Goal: Information Seeking & Learning: Check status

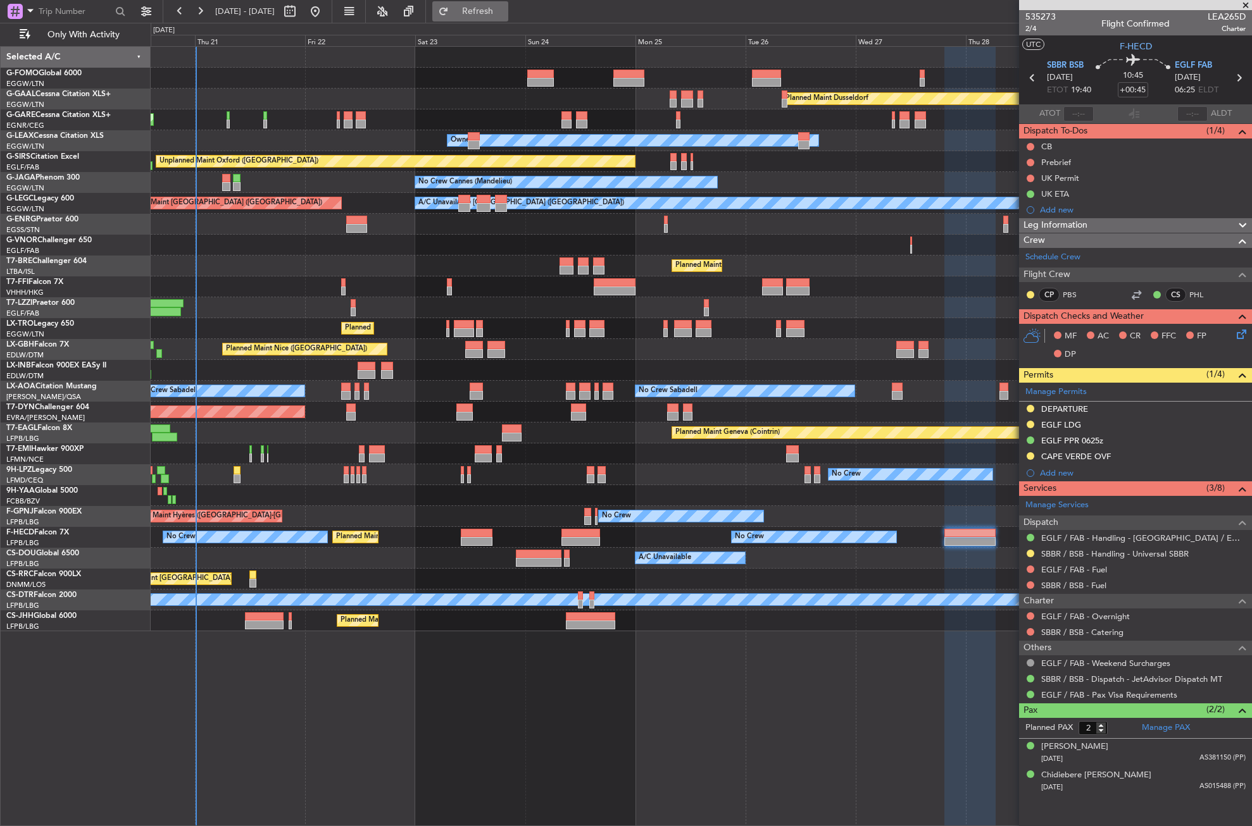
click at [495, 8] on span "Refresh" at bounding box center [477, 11] width 53 height 9
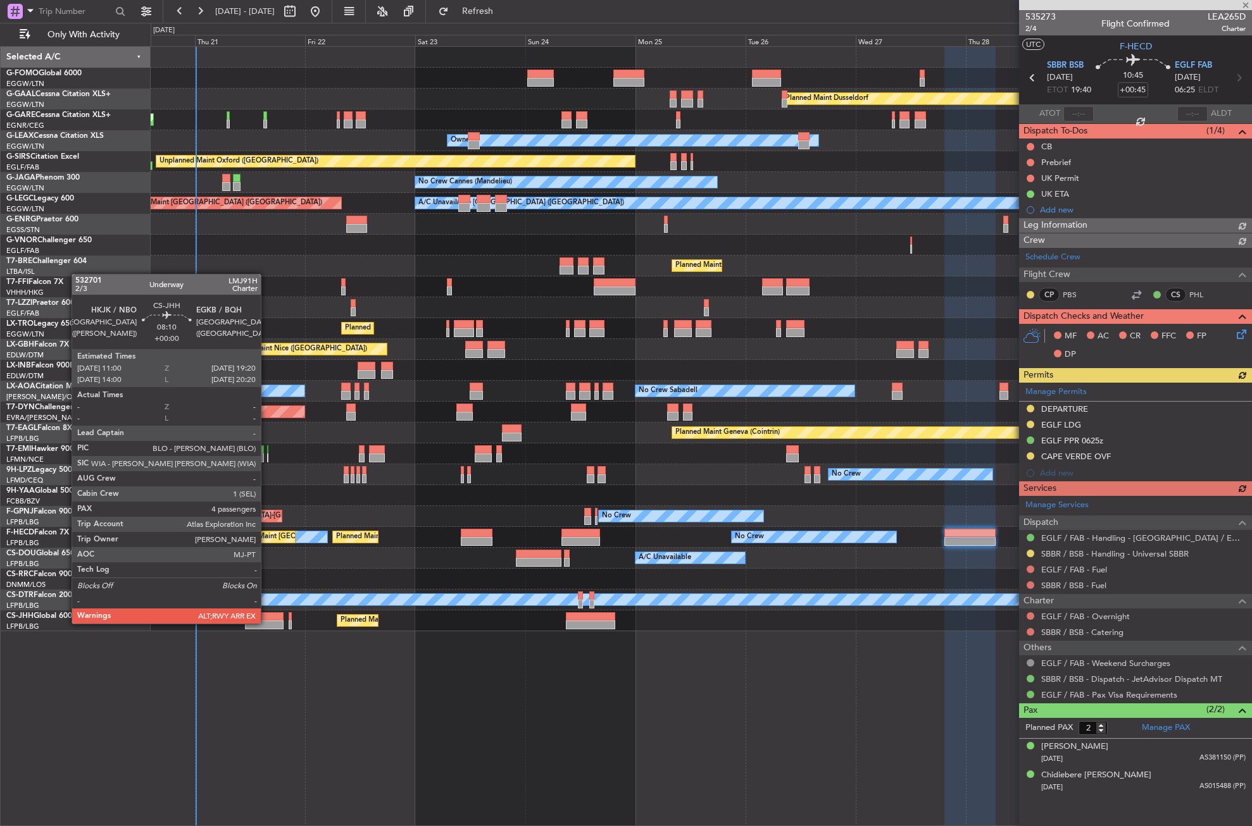
click at [266, 623] on div at bounding box center [264, 625] width 39 height 9
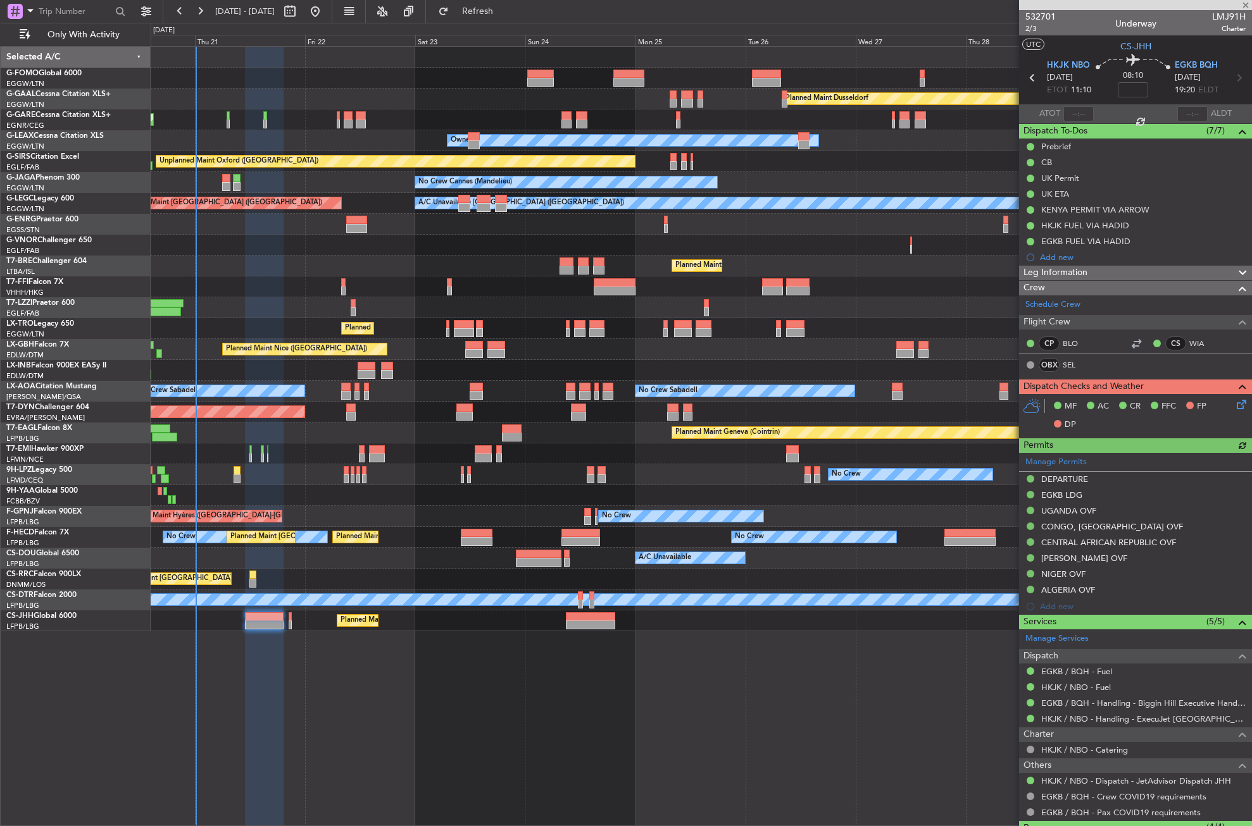
click at [271, 671] on div at bounding box center [264, 437] width 39 height 780
click at [363, 685] on div "Planned Maint Dusseldorf Unplanned Maint [PERSON_NAME] Owner Owner Unplanned Ma…" at bounding box center [701, 436] width 1101 height 780
click at [232, 643] on div "Planned Maint Dusseldorf Unplanned Maint [PERSON_NAME] Owner Owner Unplanned Ma…" at bounding box center [701, 436] width 1101 height 780
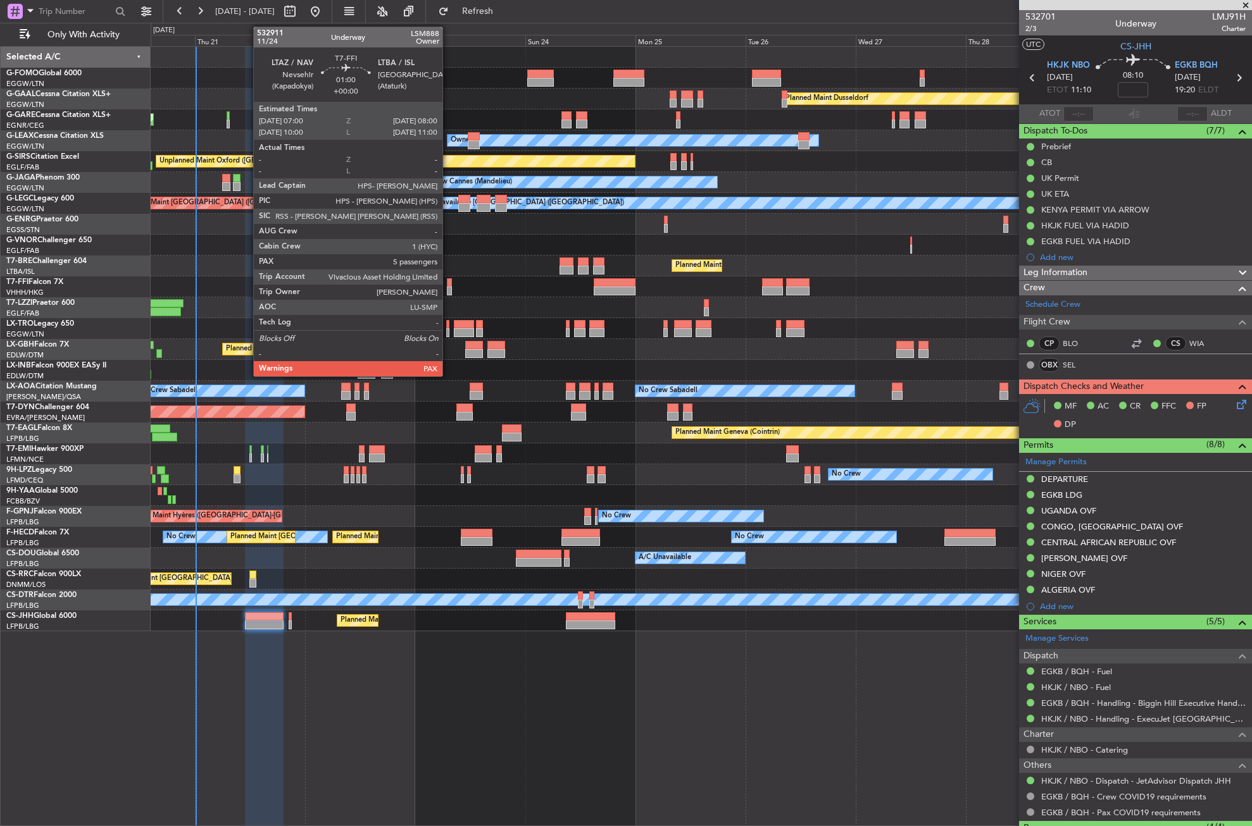
click at [448, 287] on div at bounding box center [449, 291] width 5 height 9
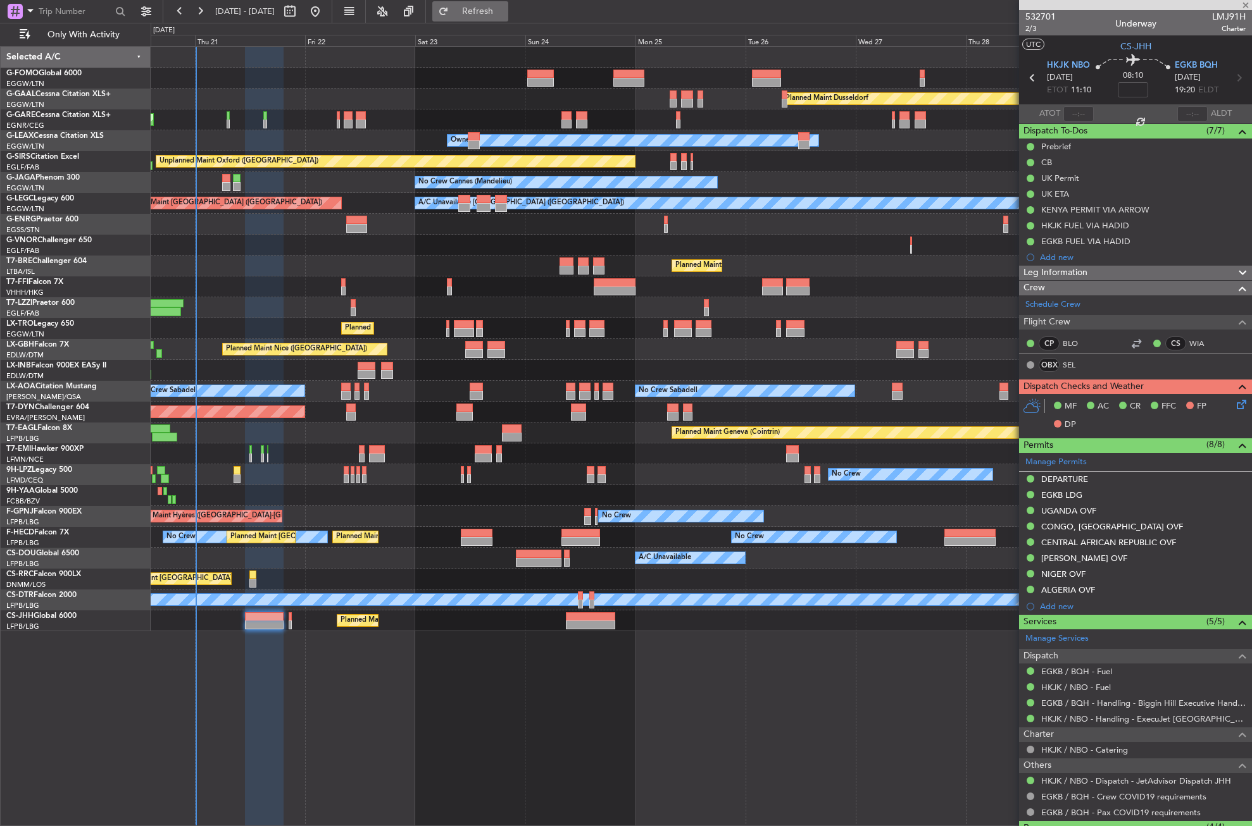
click at [484, 11] on button "Refresh" at bounding box center [470, 11] width 76 height 20
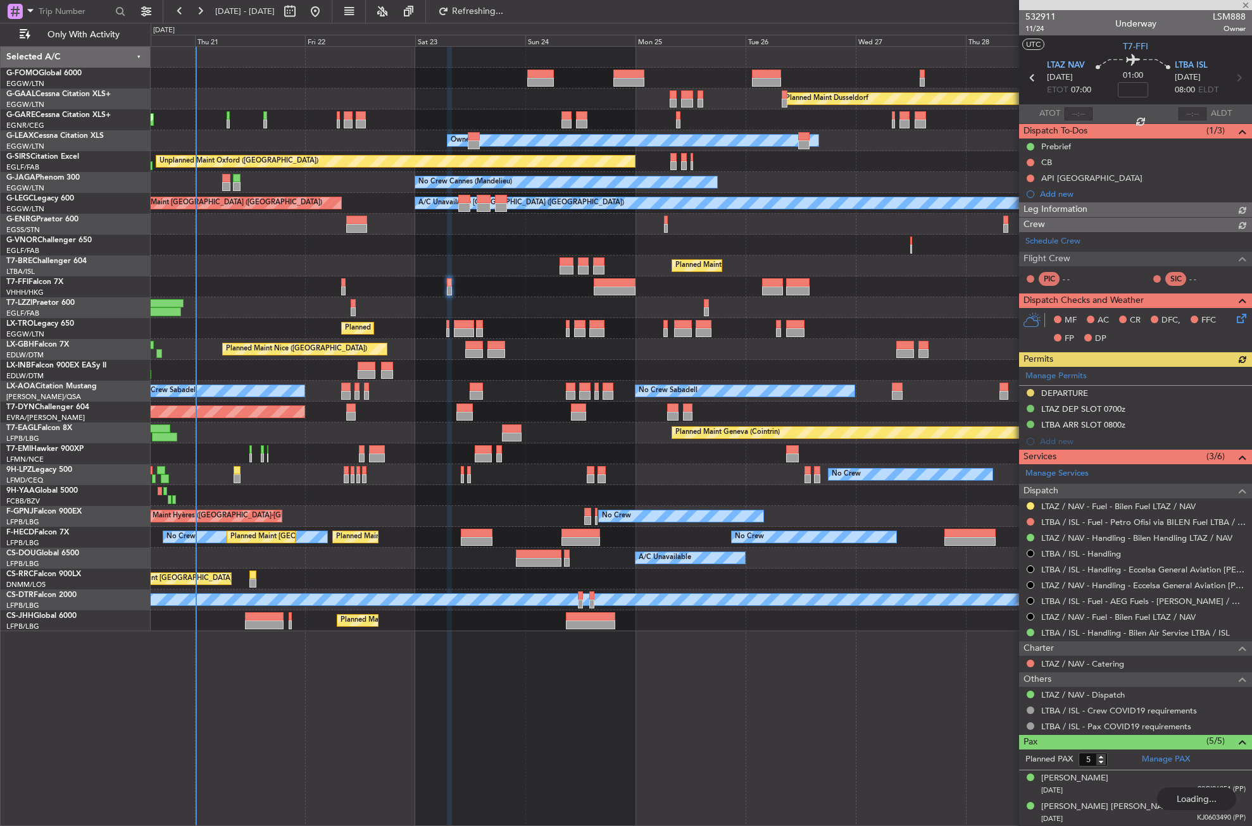
type input "4"
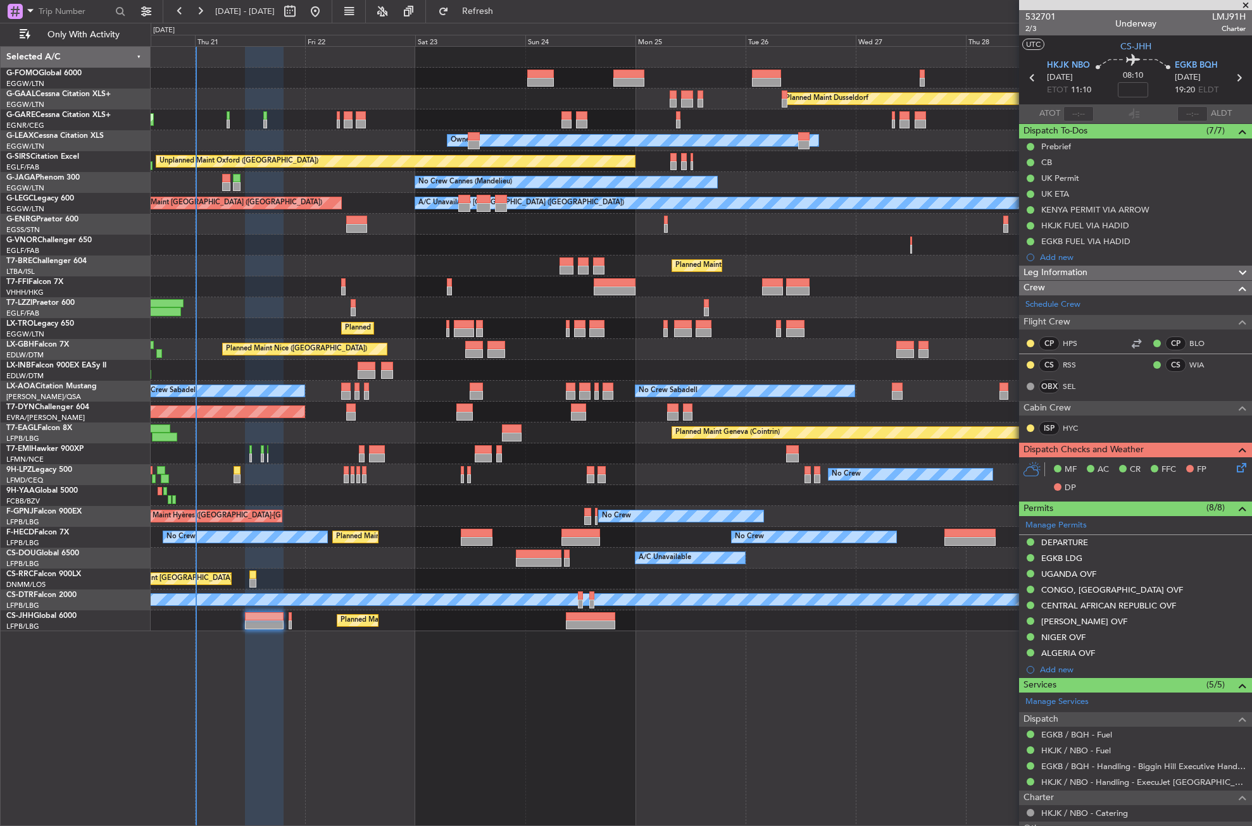
click at [433, 642] on div "Planned Maint Dusseldorf Unplanned Maint [PERSON_NAME] Owner Owner Unplanned Ma…" at bounding box center [701, 436] width 1101 height 780
click at [394, 680] on div "Planned Maint Dusseldorf Unplanned Maint [PERSON_NAME] Owner Owner Unplanned Ma…" at bounding box center [701, 436] width 1101 height 780
